Goal: Use online tool/utility: Utilize a website feature to perform a specific function

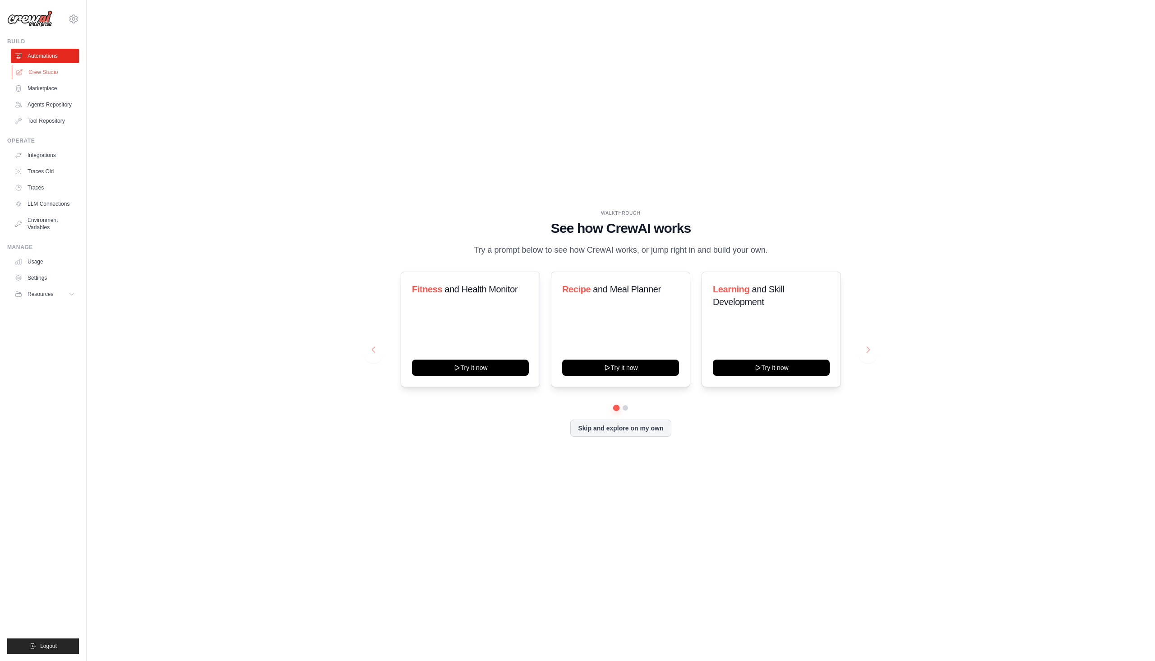
click at [58, 76] on link "Crew Studio" at bounding box center [46, 72] width 68 height 14
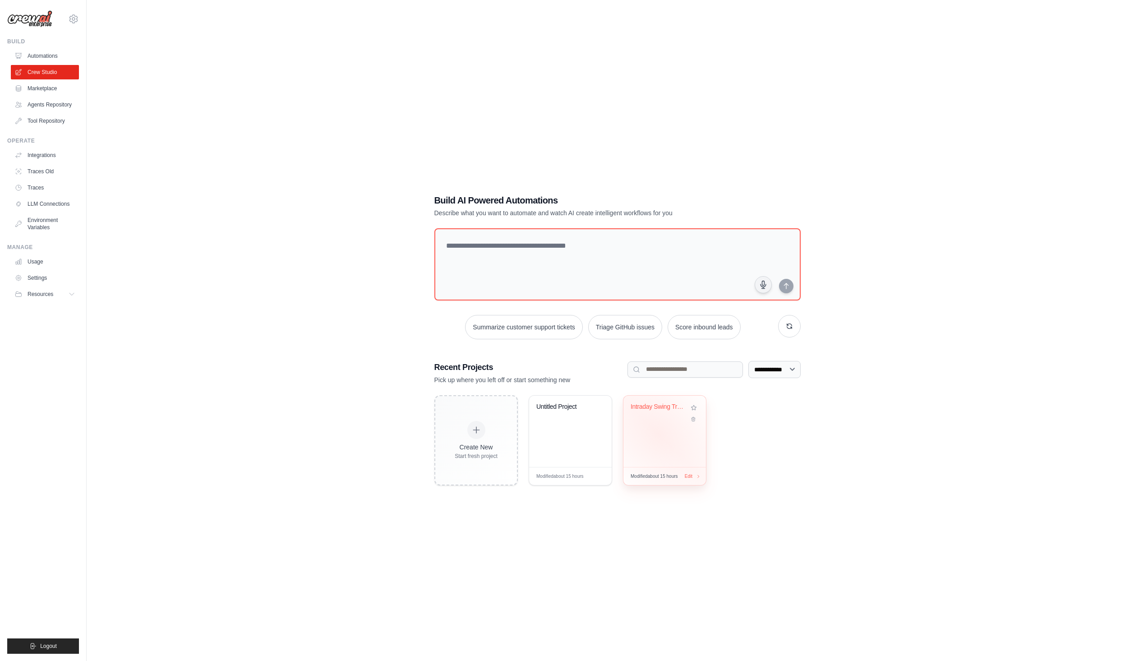
drag, startPoint x: 659, startPoint y: 434, endPoint x: 805, endPoint y: 359, distance: 163.9
click at [660, 434] on div "Intraday Swing Trading System with ..." at bounding box center [665, 431] width 83 height 71
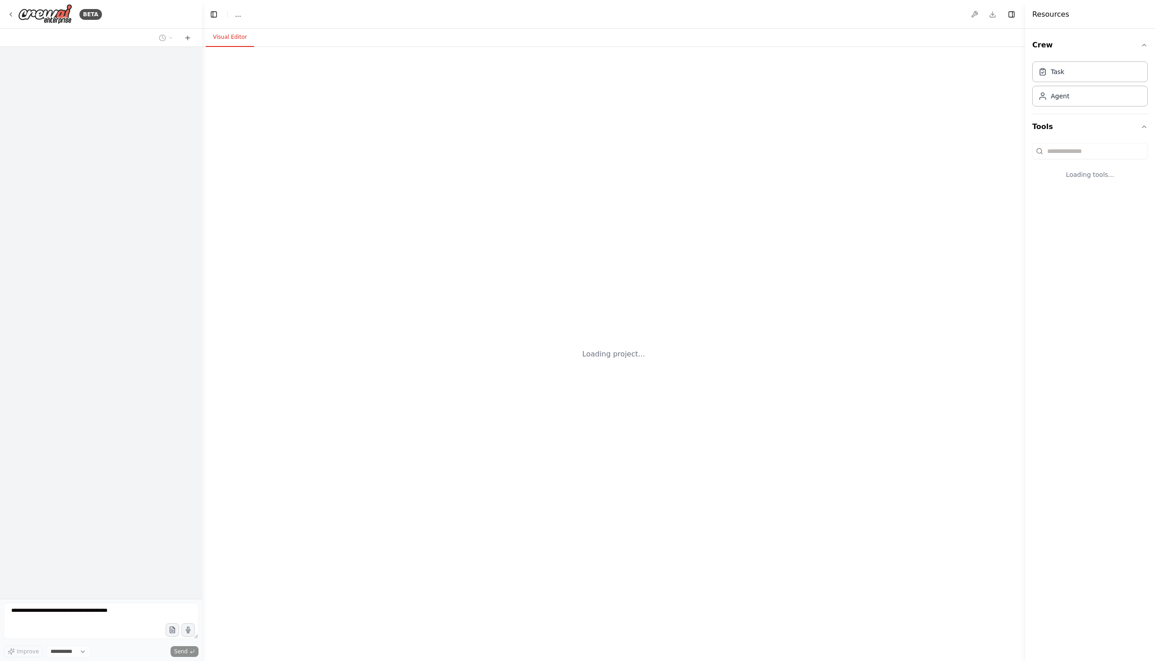
select select "****"
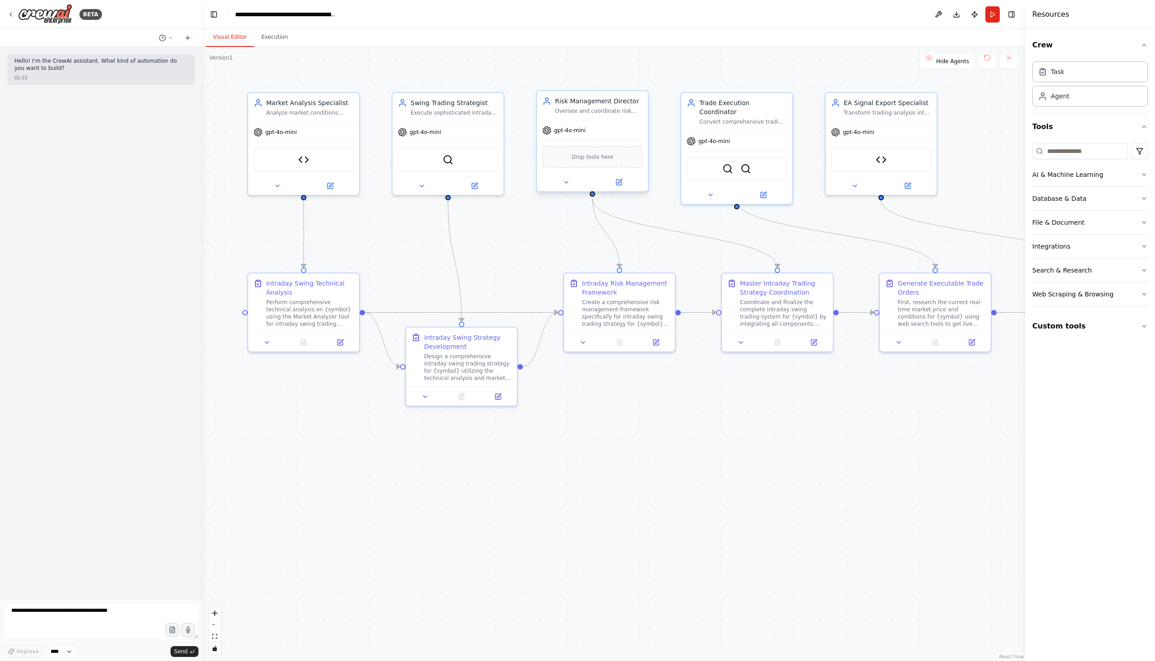
click at [570, 188] on div at bounding box center [592, 182] width 111 height 18
click at [559, 184] on button at bounding box center [566, 182] width 51 height 11
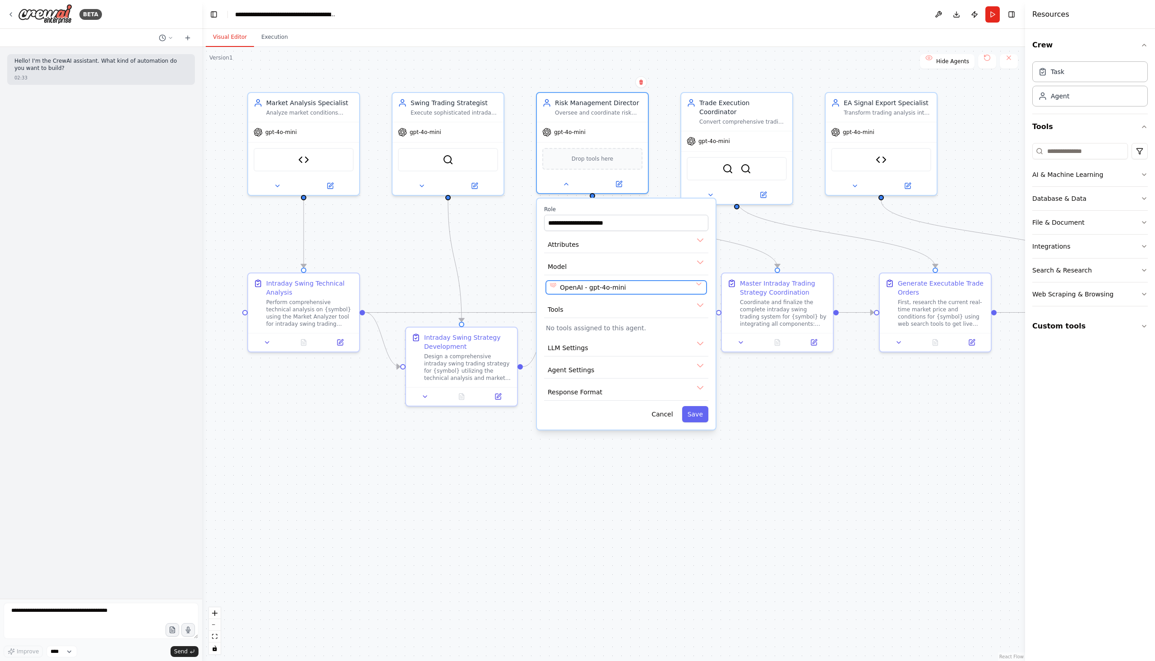
click at [698, 285] on button "OpenAI - gpt-4o-mini" at bounding box center [626, 288] width 161 height 14
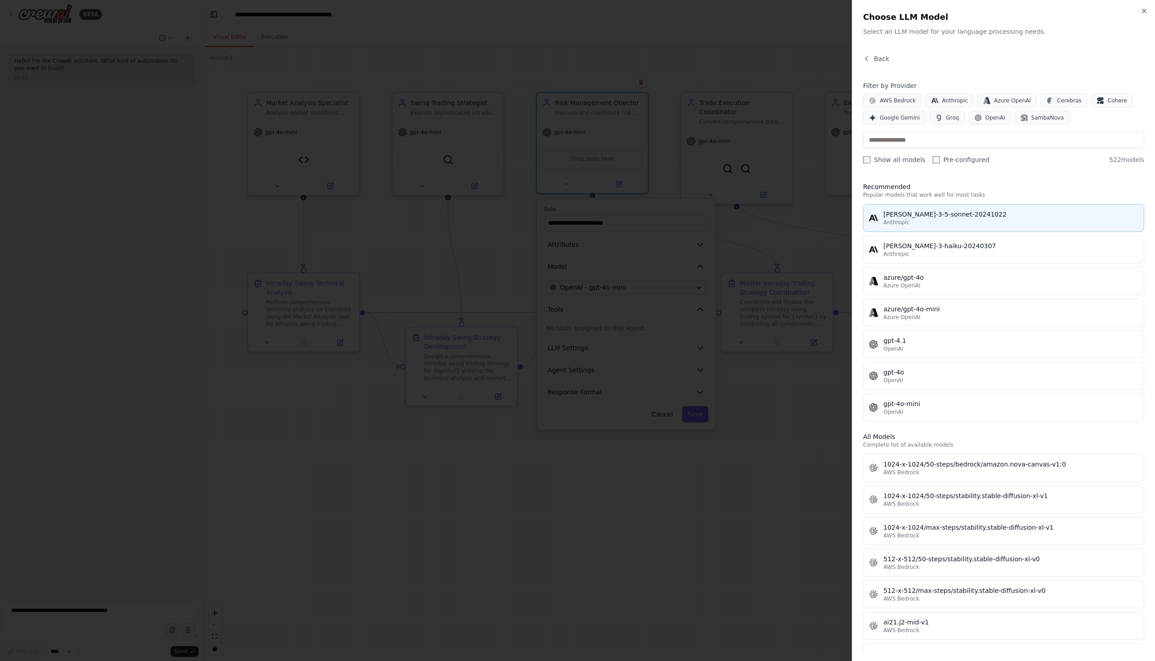
click at [944, 213] on div "claude-3-5-sonnet-20241022" at bounding box center [1010, 214] width 255 height 9
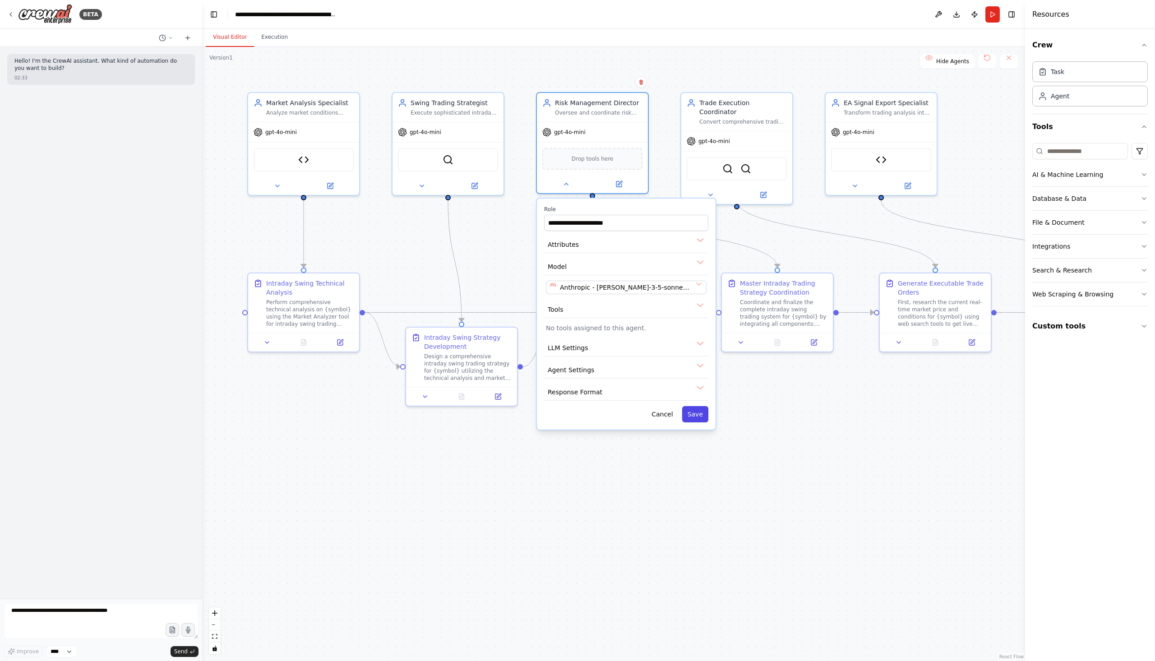
click at [698, 415] on button "Save" at bounding box center [695, 414] width 26 height 16
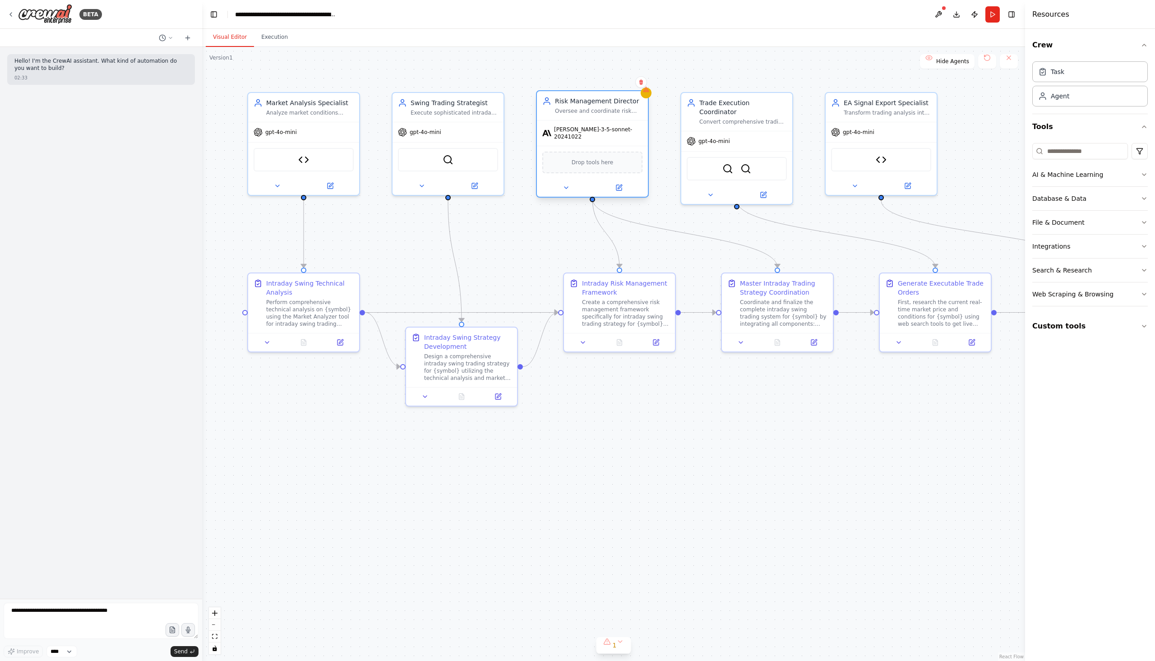
click at [646, 100] on div "Risk Management Director Oversee and coordinate risk management for intraday sw…" at bounding box center [592, 105] width 111 height 29
click at [646, 96] on div at bounding box center [646, 93] width 11 height 11
click at [559, 185] on button at bounding box center [566, 187] width 51 height 11
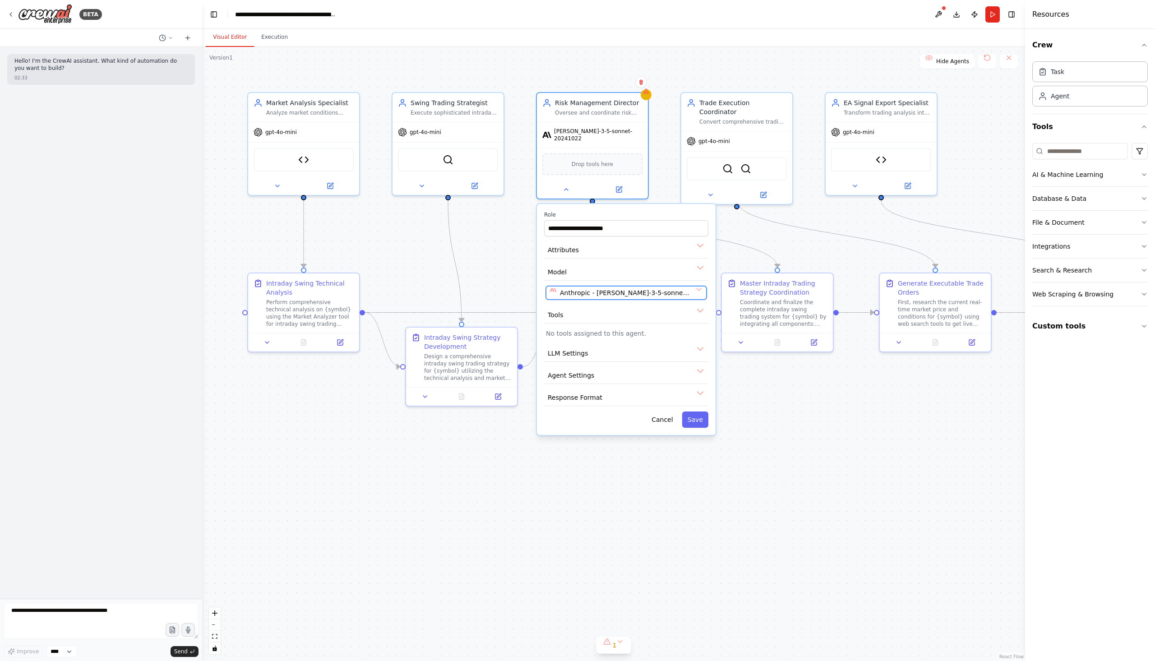
click at [698, 287] on button "Anthropic - claude-3-5-sonnet-20241022" at bounding box center [626, 293] width 161 height 14
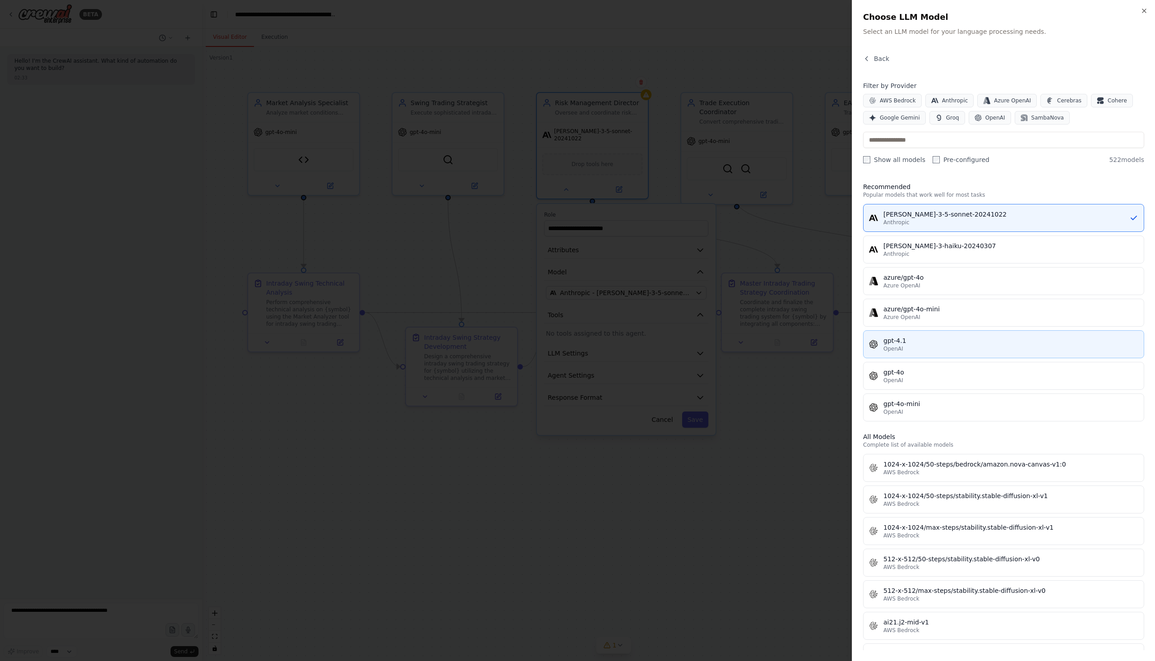
click at [934, 345] on div "gpt-4.1" at bounding box center [1010, 340] width 255 height 9
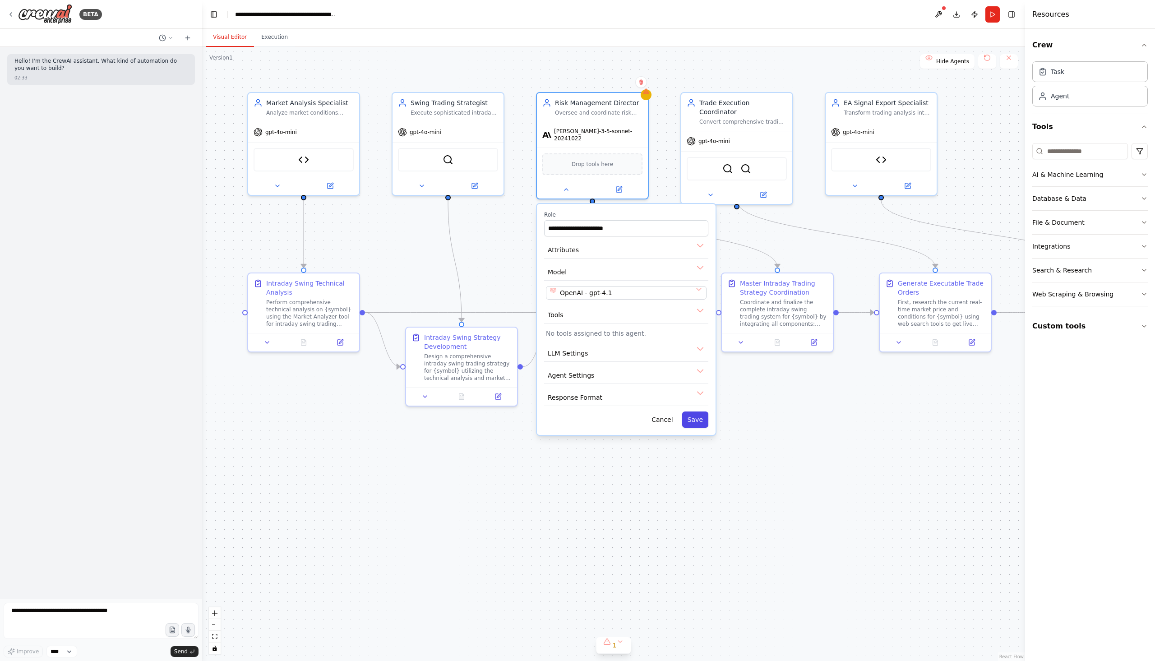
click at [703, 420] on button "Save" at bounding box center [695, 420] width 26 height 16
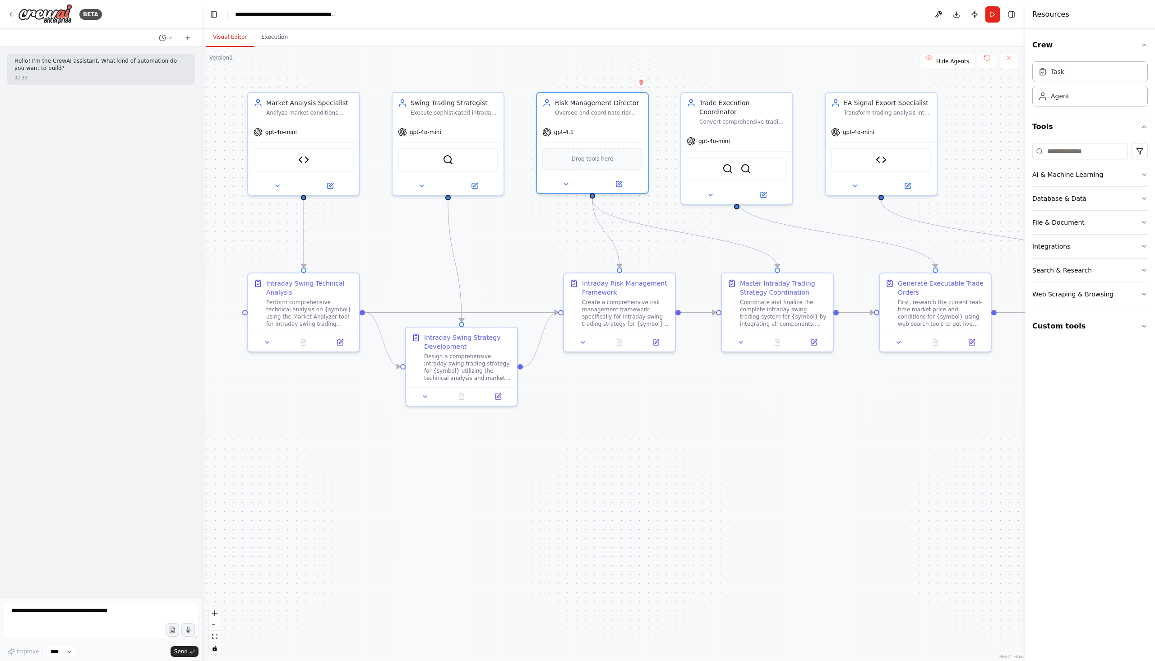
click at [739, 432] on div ".deletable-edge-delete-btn { width: 20px; height: 20px; border: 0px solid #ffff…" at bounding box center [613, 354] width 823 height 614
